Goal: Task Accomplishment & Management: Manage account settings

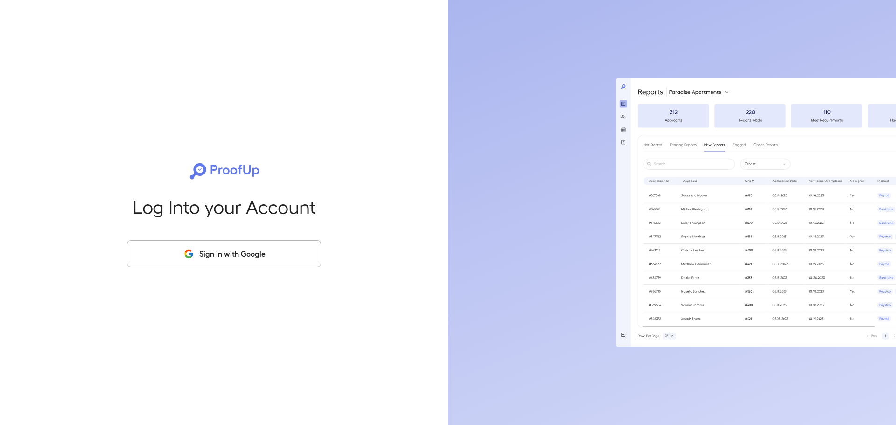
click at [272, 255] on button "Sign in with Google" at bounding box center [224, 253] width 194 height 27
click at [247, 255] on button "Sign in with Google" at bounding box center [224, 253] width 194 height 27
click at [231, 258] on button "Sign in with Google" at bounding box center [224, 253] width 194 height 27
click at [246, 260] on button "Sign in with Google" at bounding box center [224, 253] width 194 height 27
click at [218, 244] on button "Sign in with Google" at bounding box center [224, 253] width 194 height 27
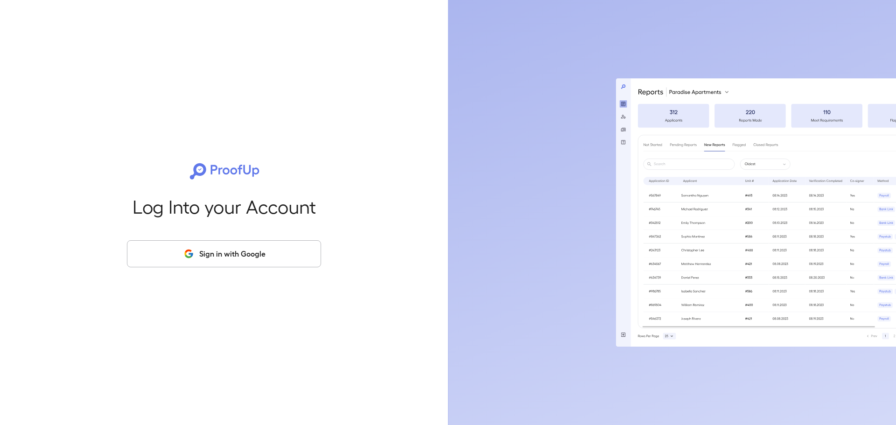
click at [224, 254] on button "Sign in with Google" at bounding box center [224, 253] width 194 height 27
click at [204, 246] on button "Sign in with Google" at bounding box center [224, 253] width 194 height 27
